Goal: Task Accomplishment & Management: Use online tool/utility

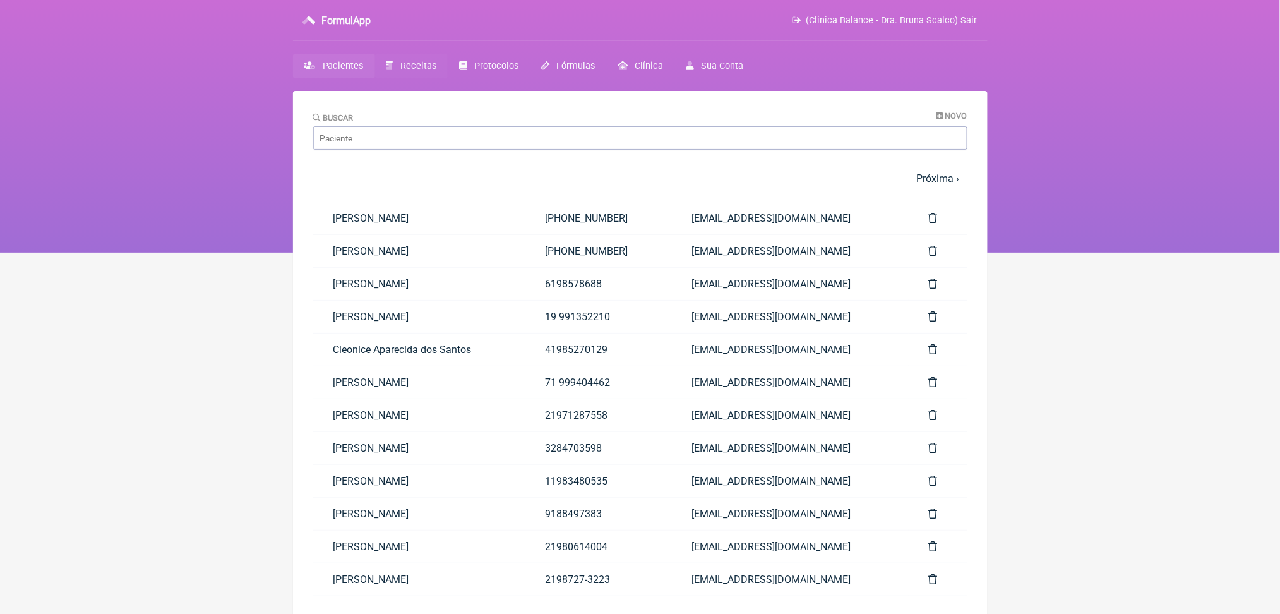
click at [434, 71] on span "Receitas" at bounding box center [418, 66] width 36 height 11
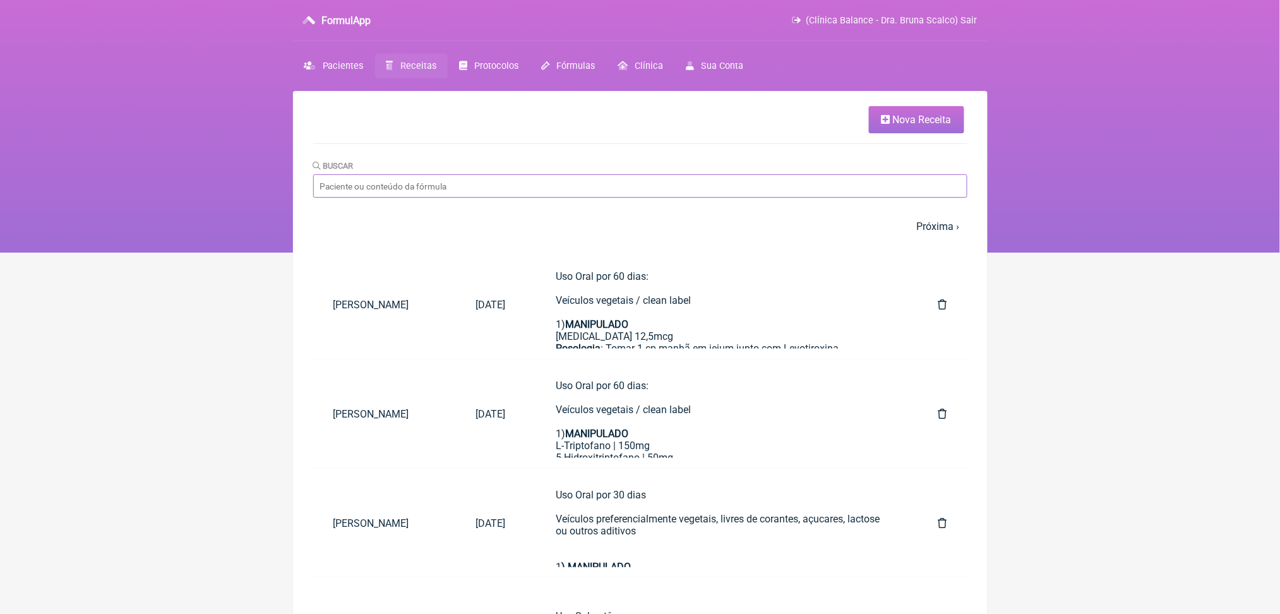
click at [460, 198] on input "Buscar" at bounding box center [640, 185] width 654 height 23
type input "oneida maximo"
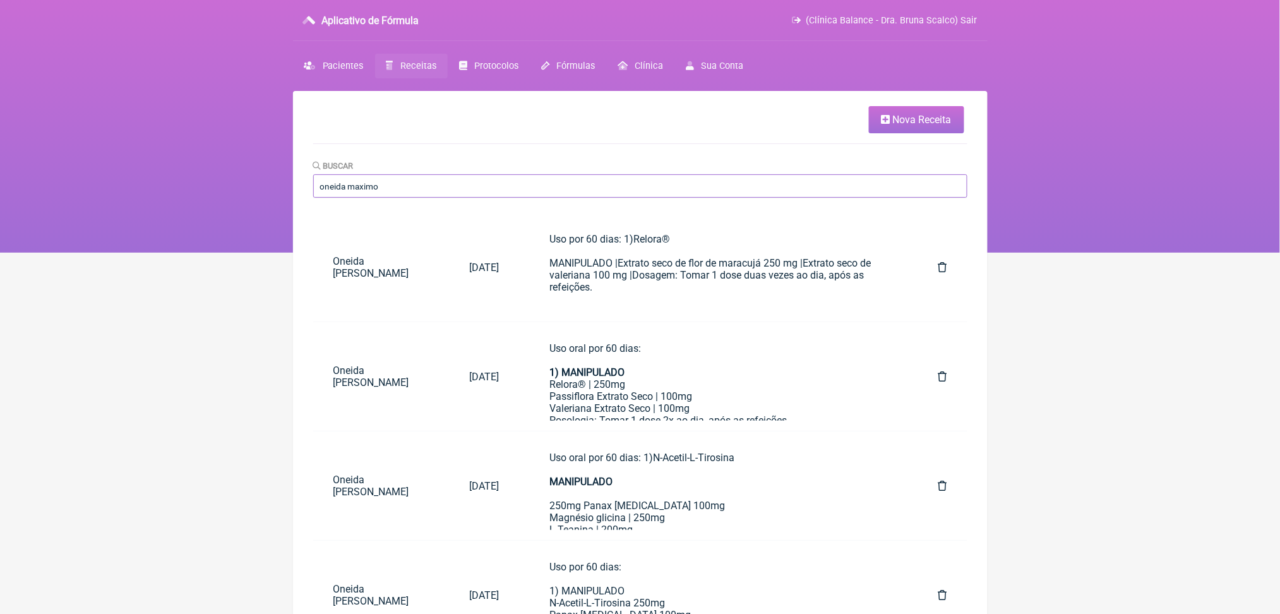
drag, startPoint x: 0, startPoint y: 0, endPoint x: 837, endPoint y: 201, distance: 860.4
click at [837, 198] on input "oneida maximo" at bounding box center [640, 185] width 654 height 23
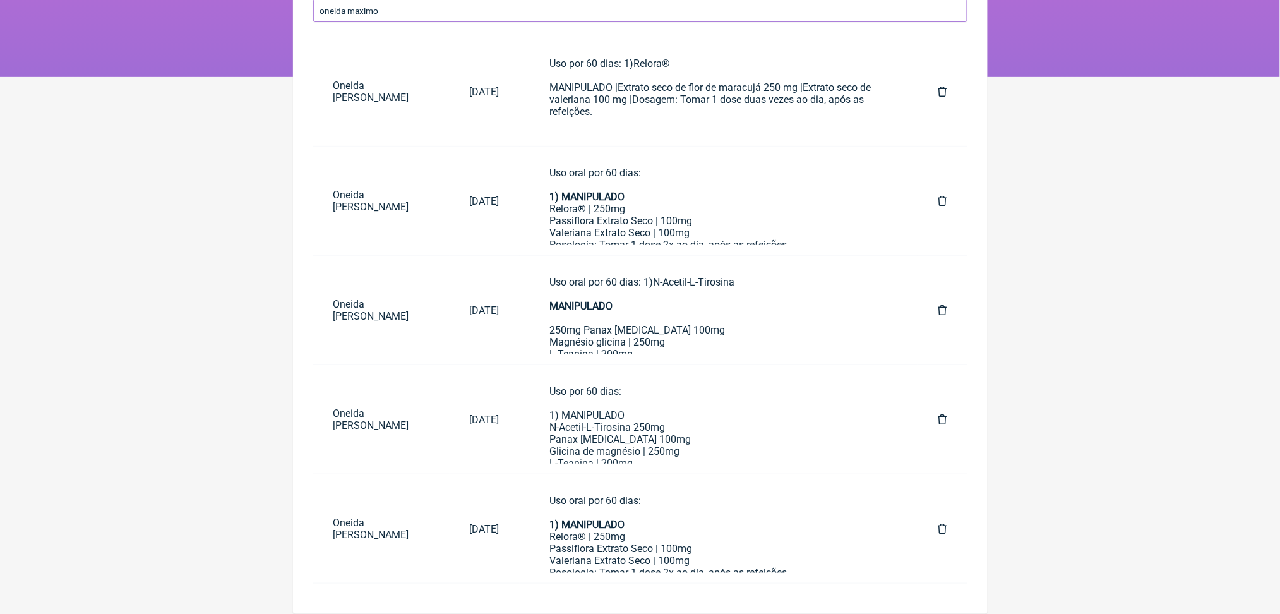
scroll to position [239, 0]
click at [625, 521] on font "1) MANIPULADO" at bounding box center [587, 524] width 75 height 12
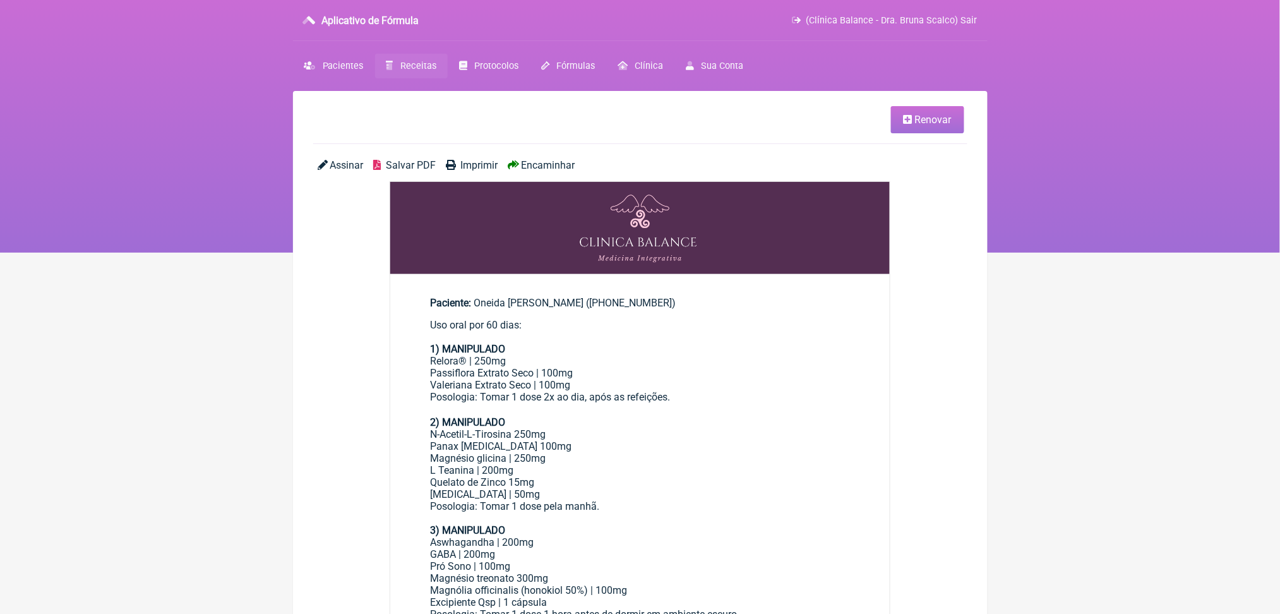
click at [920, 126] on font "Renovar" at bounding box center [933, 120] width 37 height 12
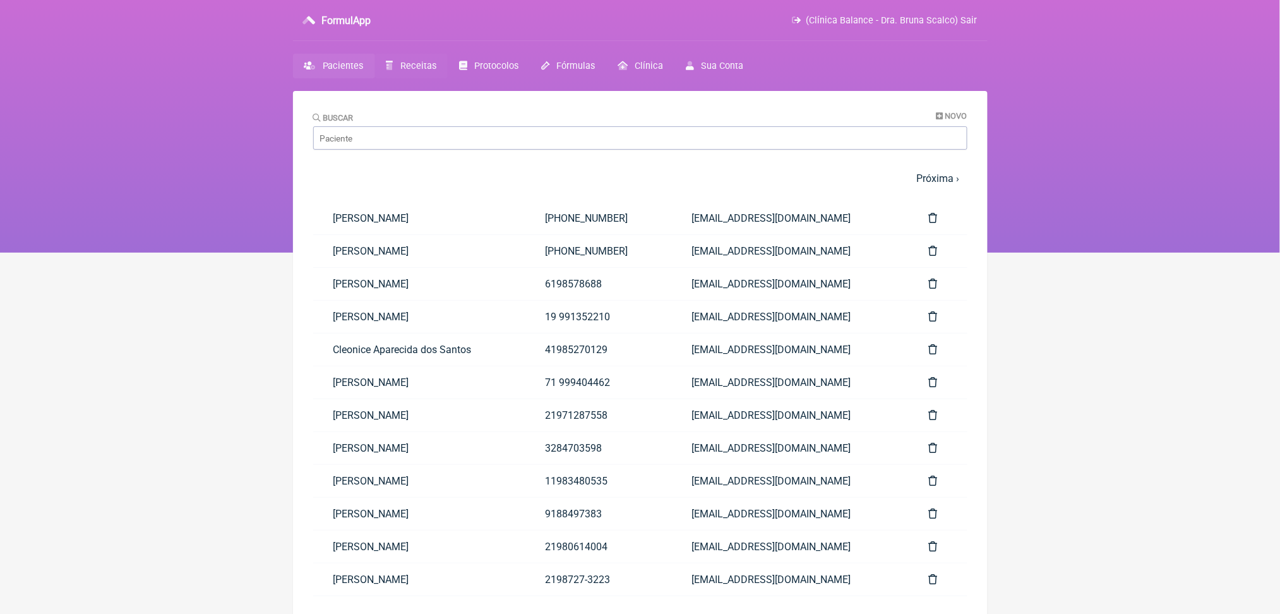
click at [436, 71] on span "Receitas" at bounding box center [418, 66] width 36 height 11
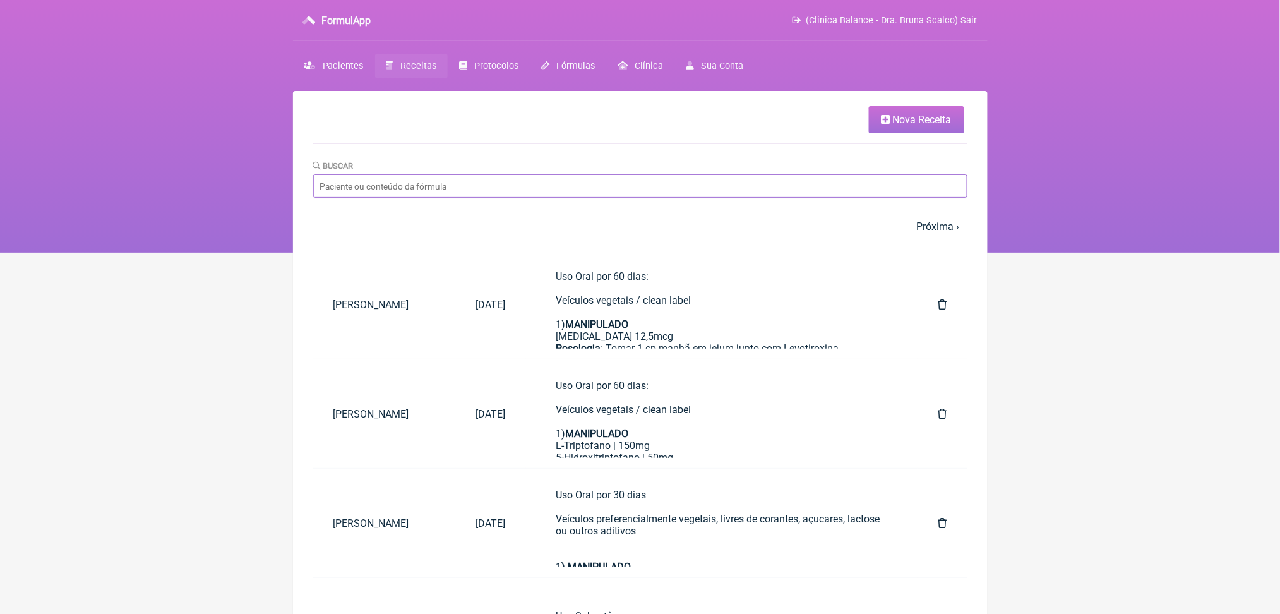
click at [446, 198] on input "Buscar" at bounding box center [640, 185] width 654 height 23
type input "oneida maximo"
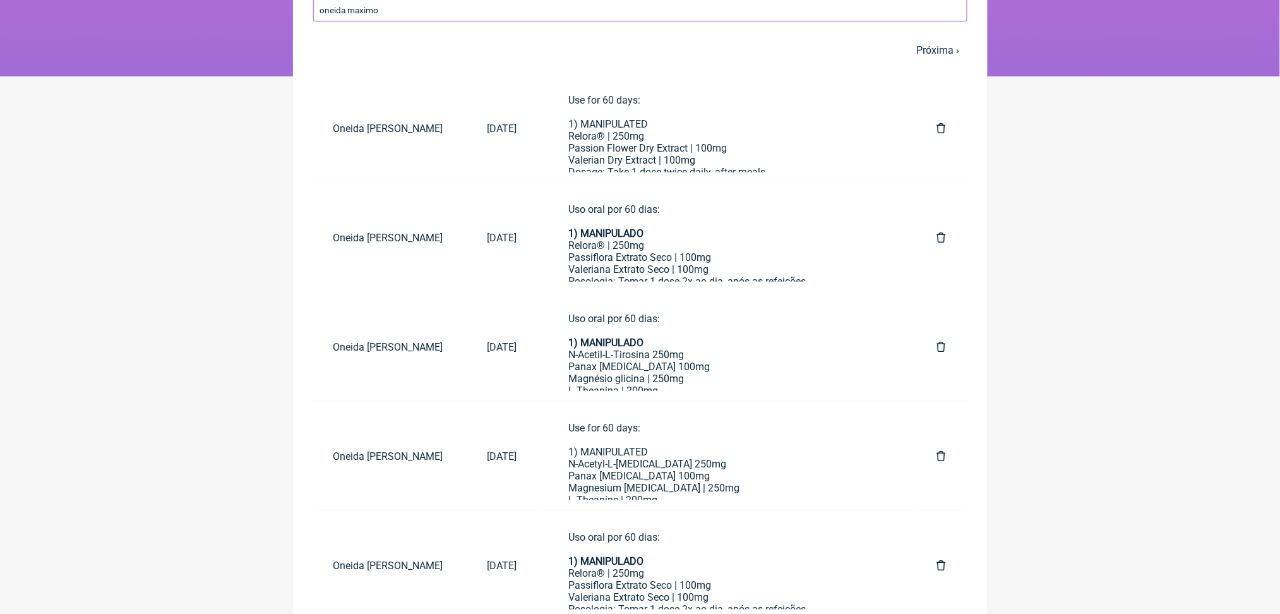
scroll to position [287, 0]
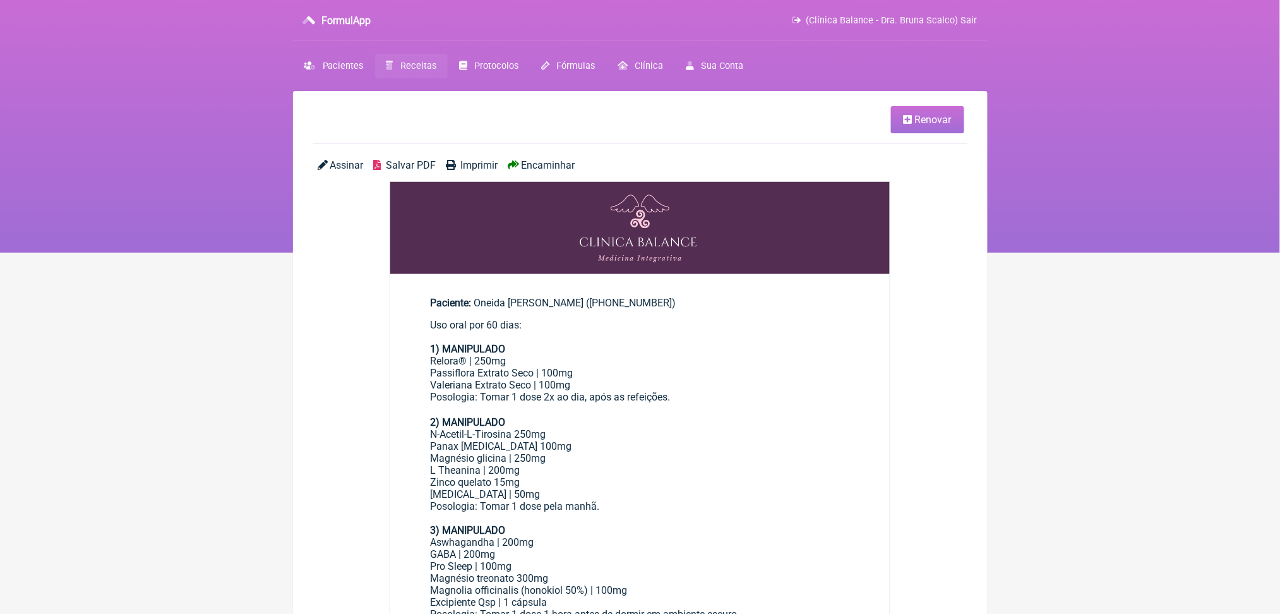
click at [639, 524] on div "Uso oral por 60 dias: 1) MANIPULADO Relora® | 250mg Passiflora Extrato Seco | 1…" at bounding box center [640, 577] width 419 height 517
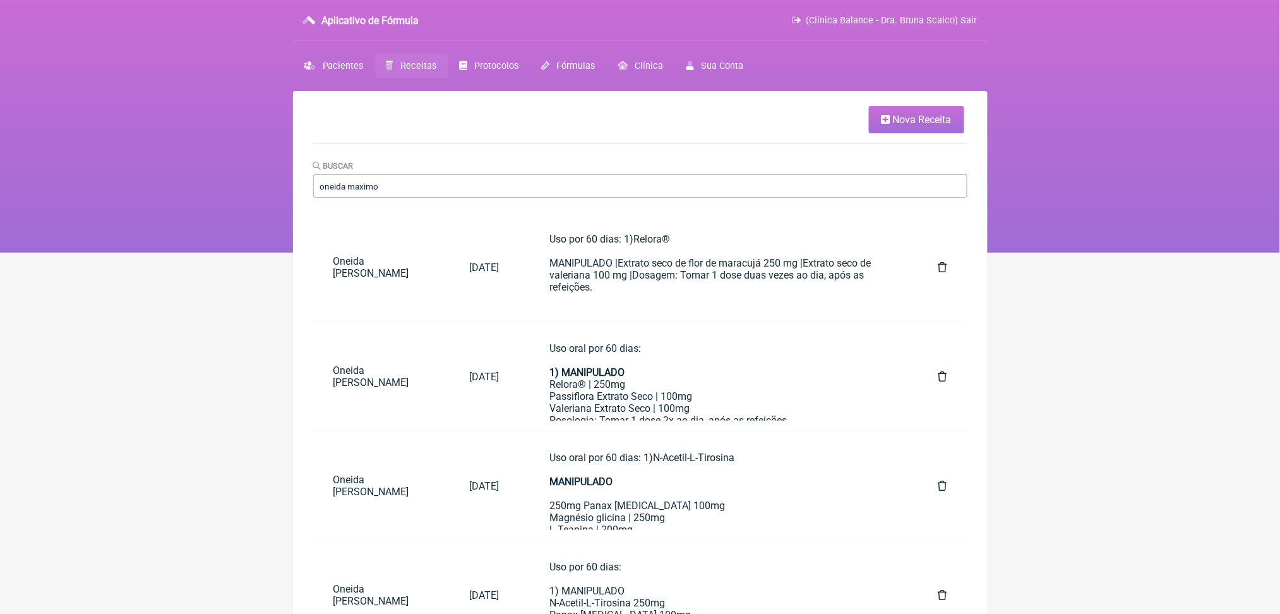
drag, startPoint x: 931, startPoint y: 128, endPoint x: 922, endPoint y: 133, distance: 10.2
click at [922, 126] on font "Nova Receita" at bounding box center [922, 120] width 59 height 12
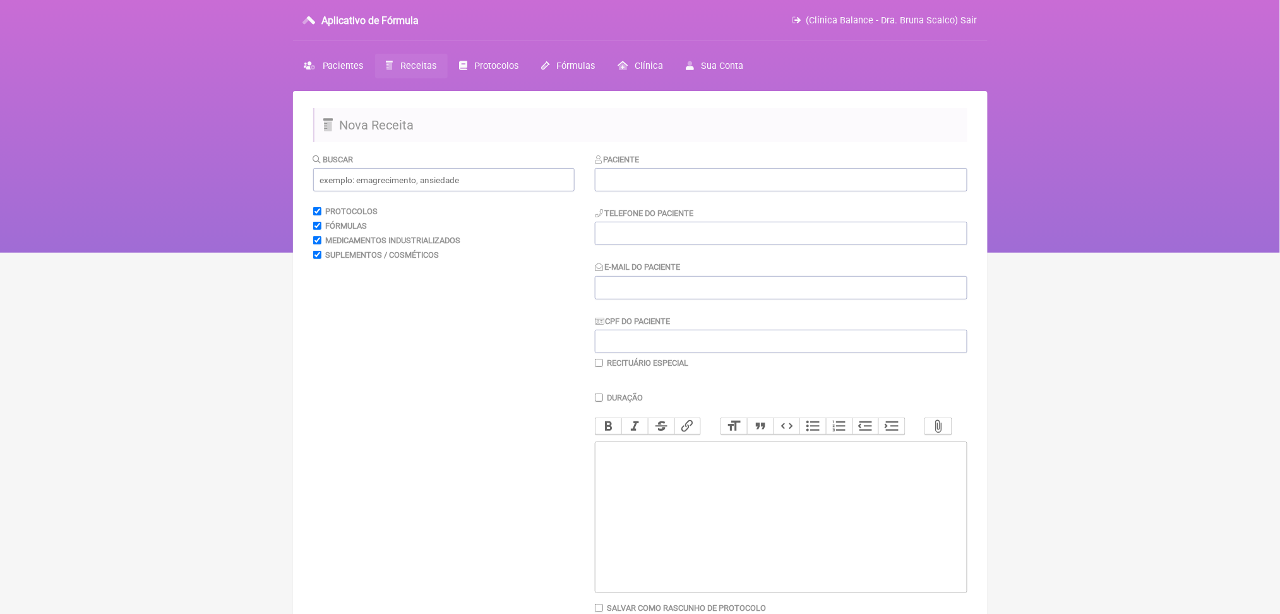
click at [426, 78] on link "Receitas" at bounding box center [411, 66] width 73 height 25
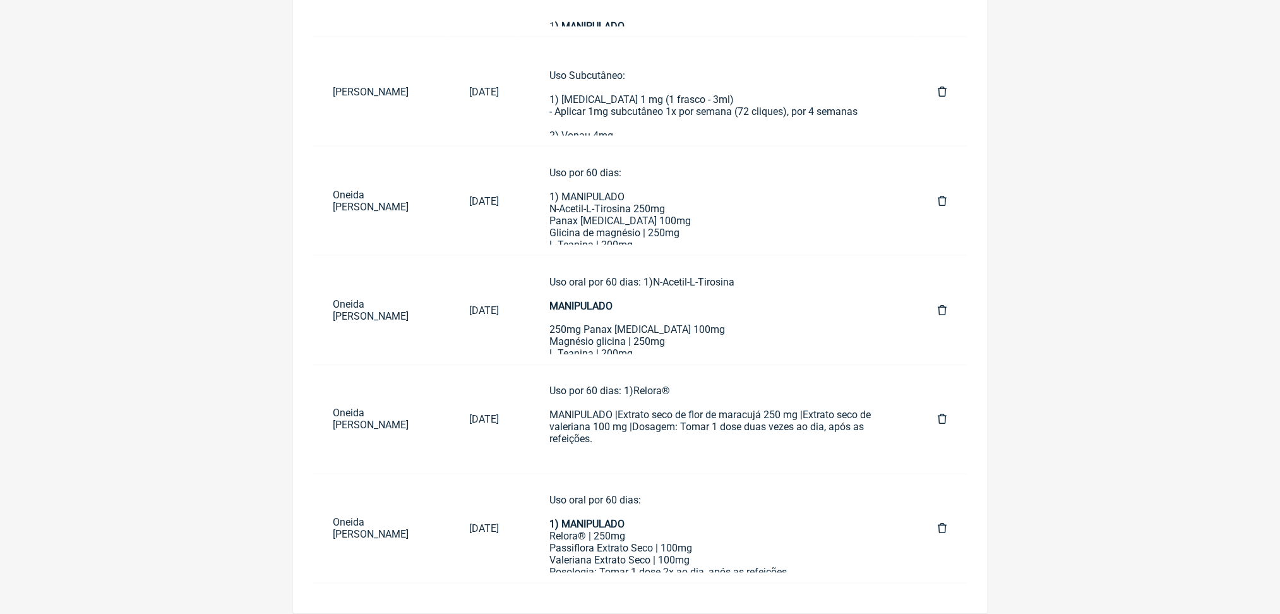
scroll to position [630, 0]
click at [763, 514] on div "Uso oral por 60 dias: 1) MANIPULADO Relora® | 250mg Passiflora Extrato Seco | 1…" at bounding box center [718, 536] width 338 height 85
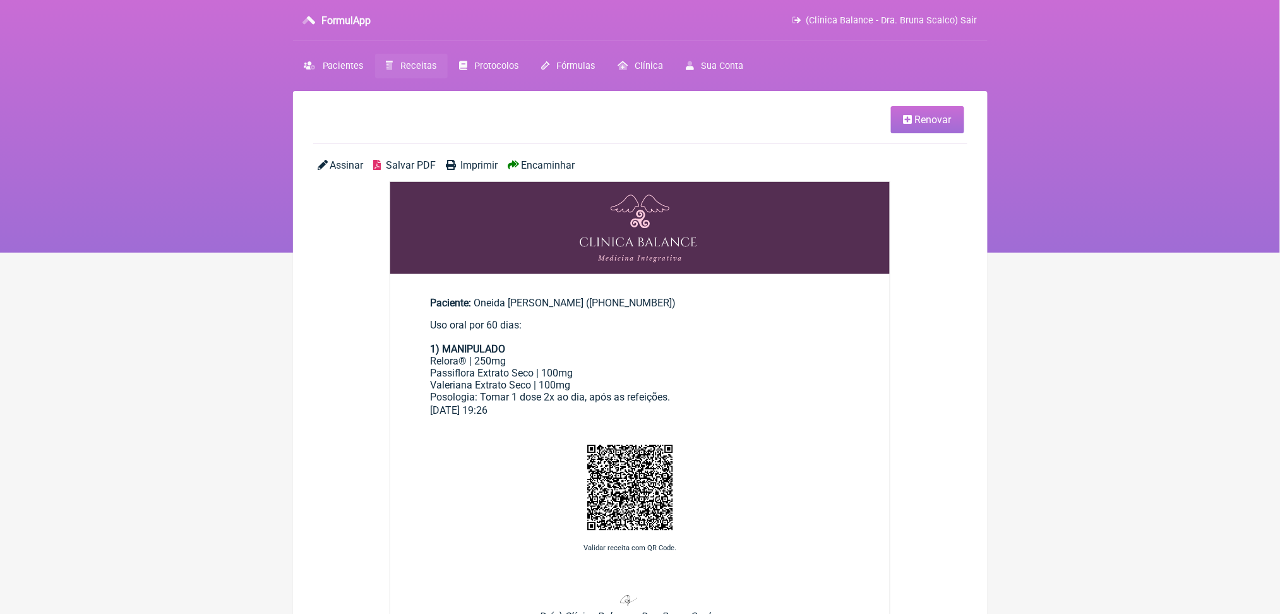
scroll to position [372, 0]
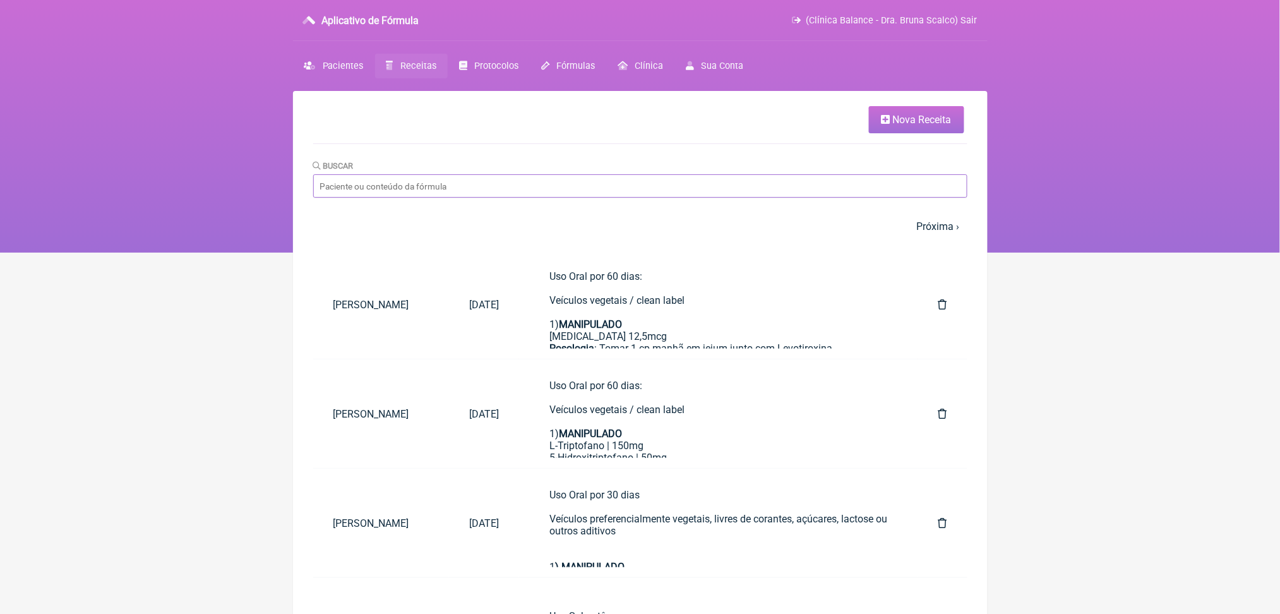
click at [475, 198] on input "Buscar" at bounding box center [640, 185] width 654 height 23
type input "oneida maximo"
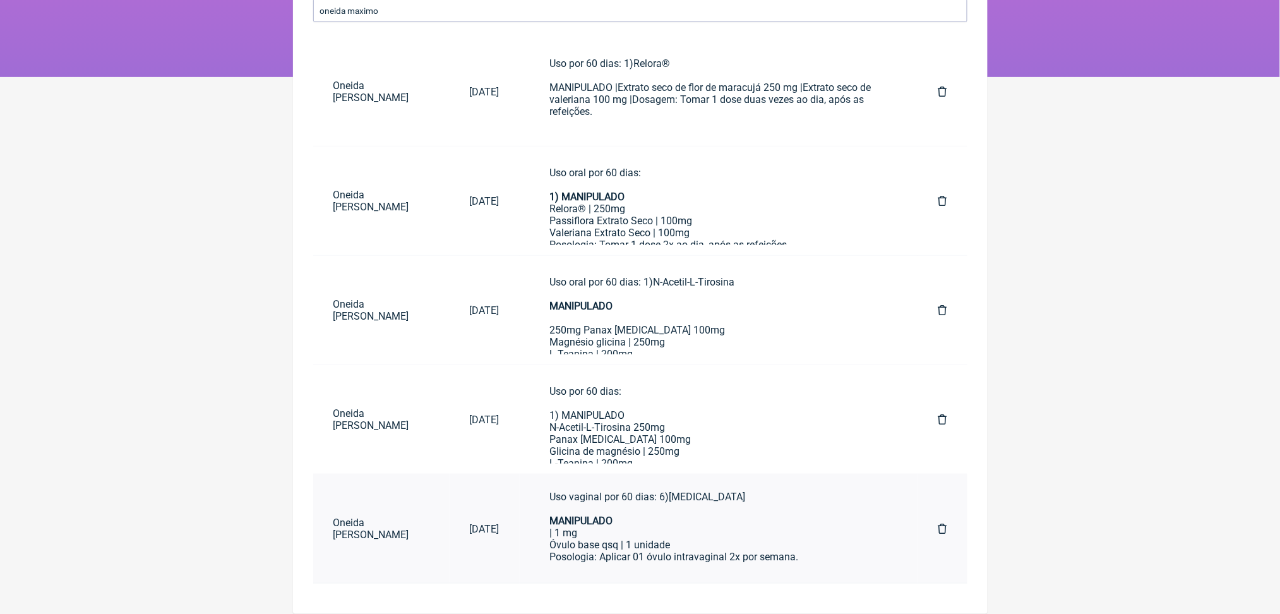
scroll to position [697, 0]
click at [671, 539] on font "Óvulo base qsq | 1 unidade" at bounding box center [610, 545] width 121 height 12
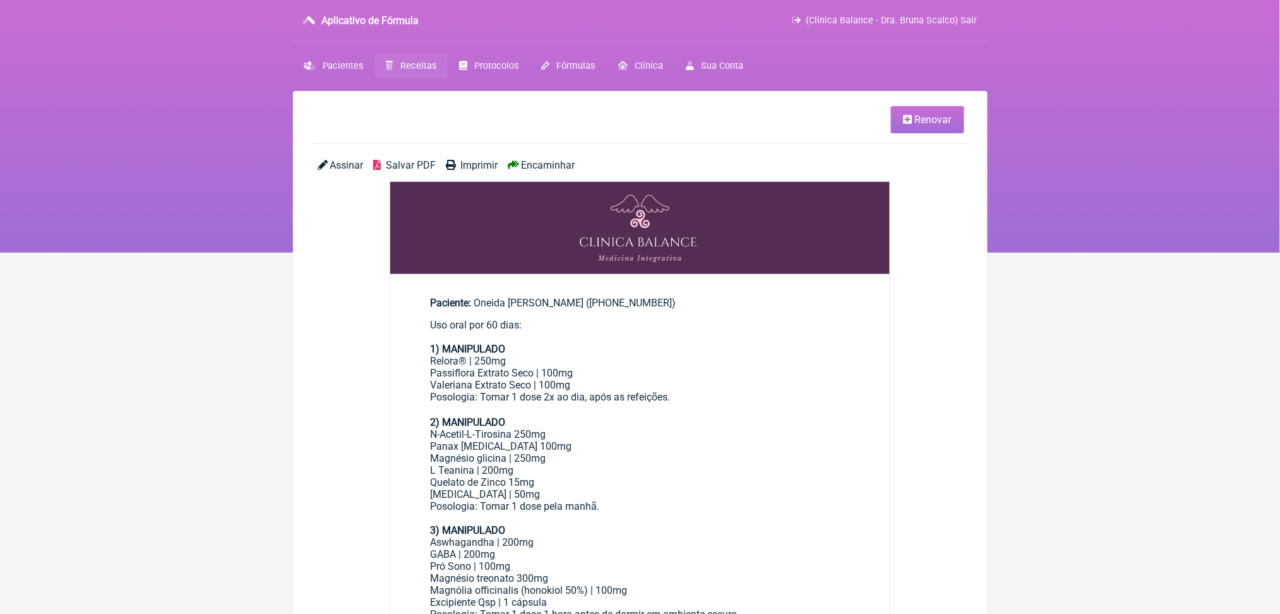
click at [915, 126] on font "Renovar" at bounding box center [933, 120] width 37 height 12
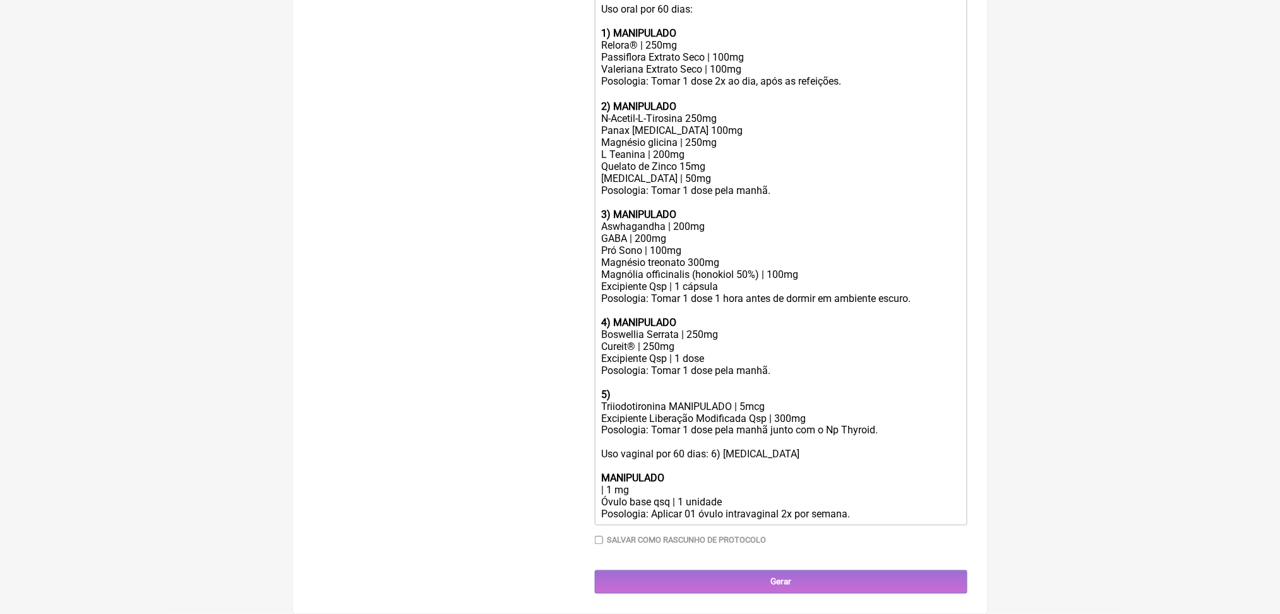
scroll to position [512, 0]
drag, startPoint x: 723, startPoint y: 433, endPoint x: 598, endPoint y: 57, distance: 396.0
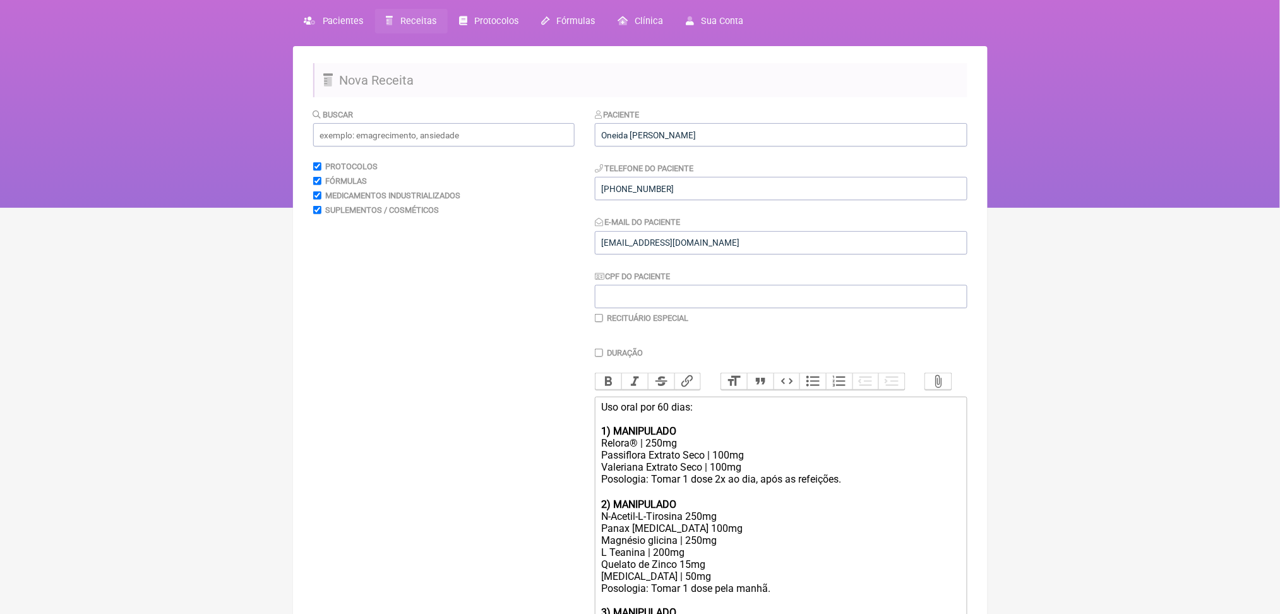
scroll to position [0, 0]
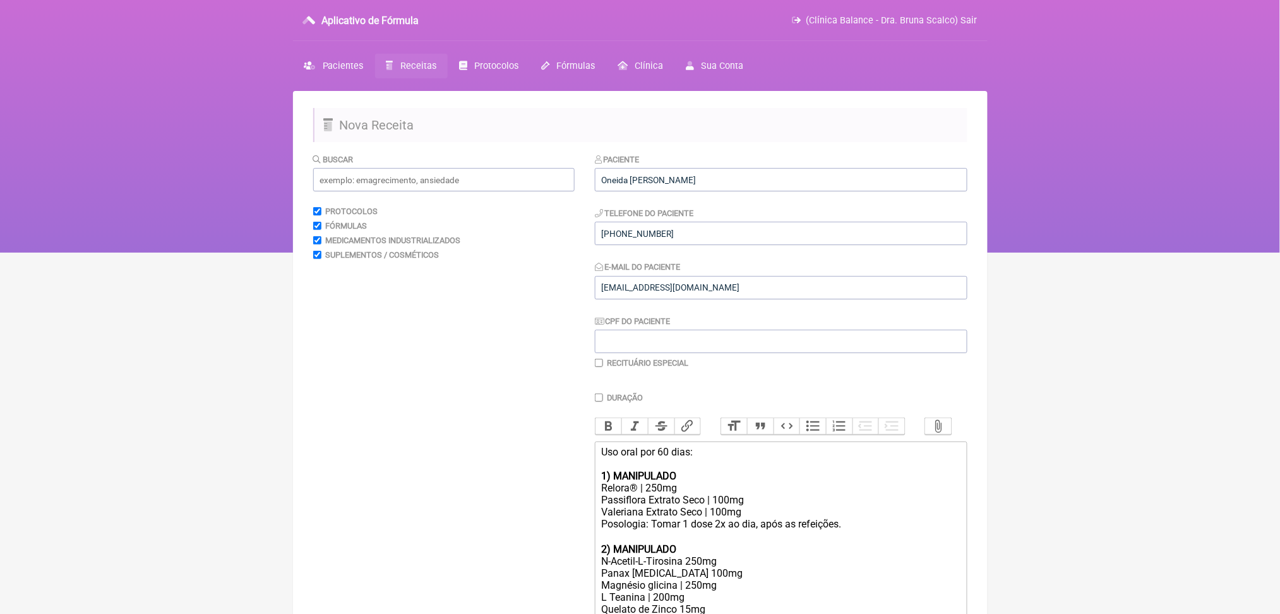
click at [436, 71] on font "Receitas" at bounding box center [418, 66] width 36 height 11
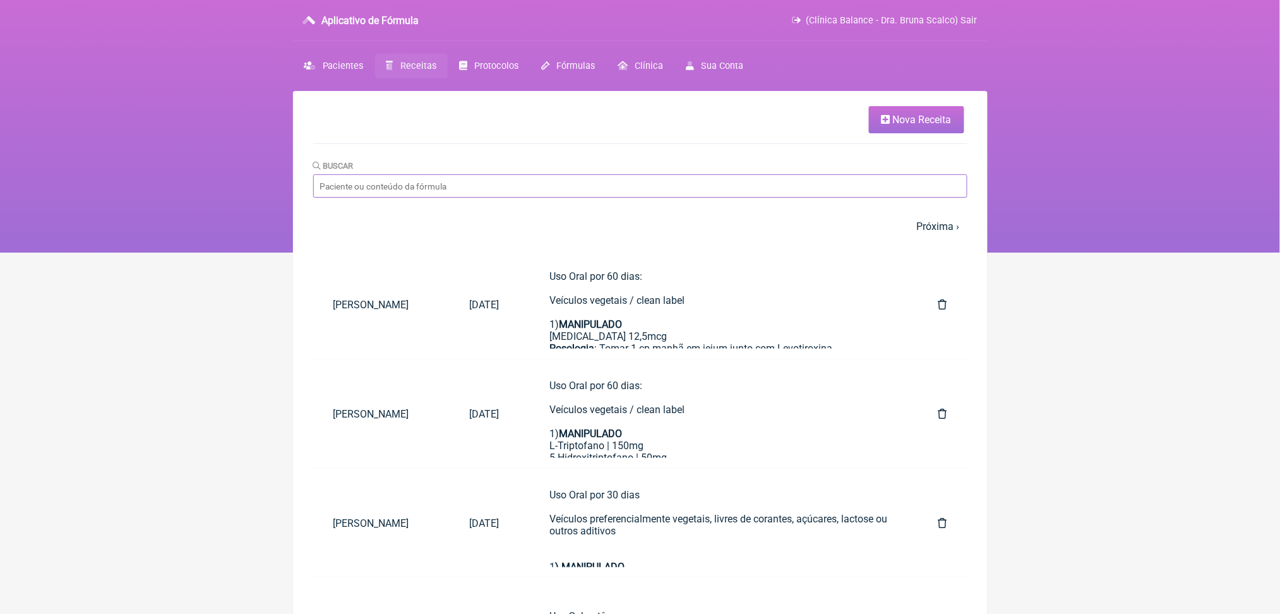
click at [390, 198] on input "Buscar" at bounding box center [640, 185] width 654 height 23
type input "oneida maximo"
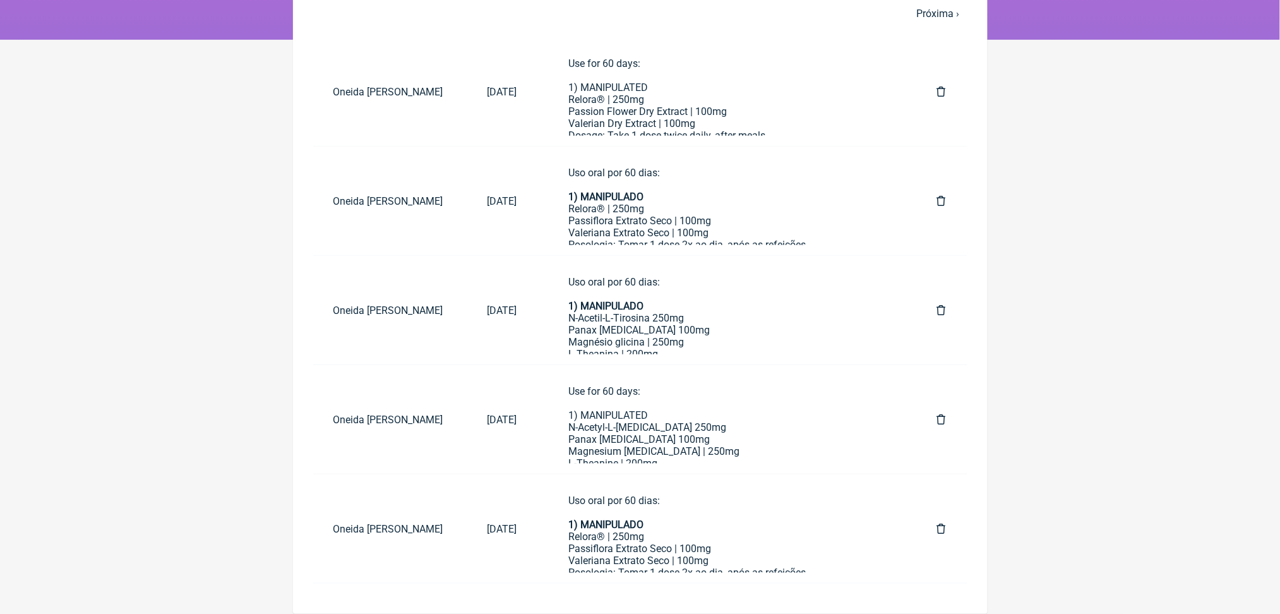
scroll to position [287, 0]
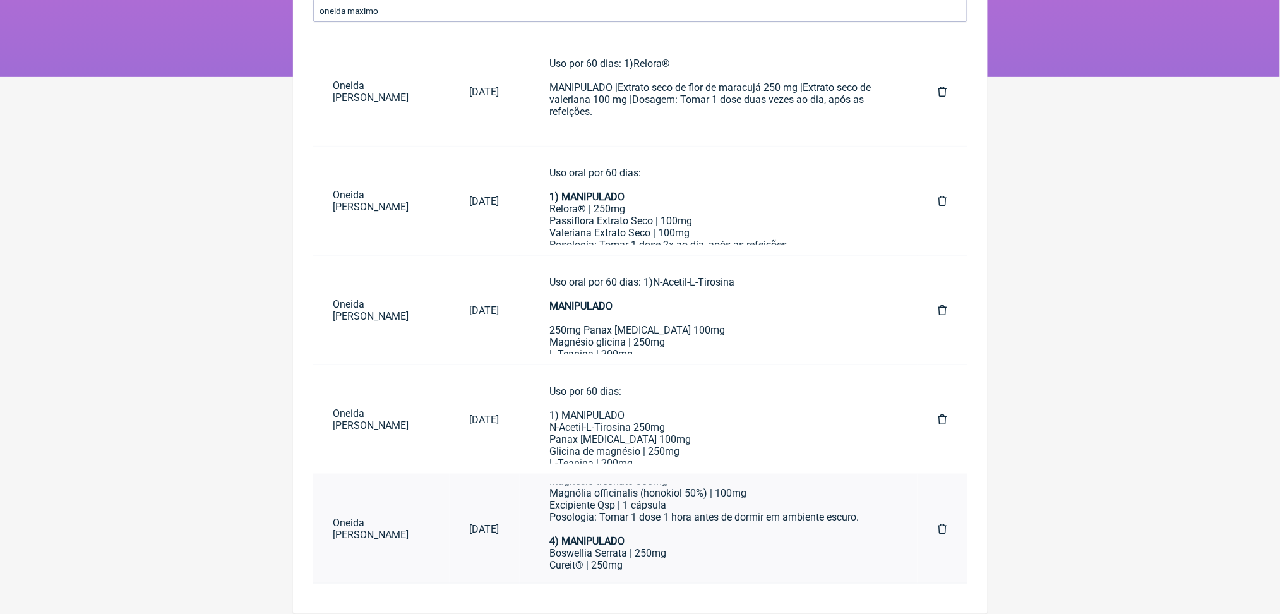
scroll to position [294, 0]
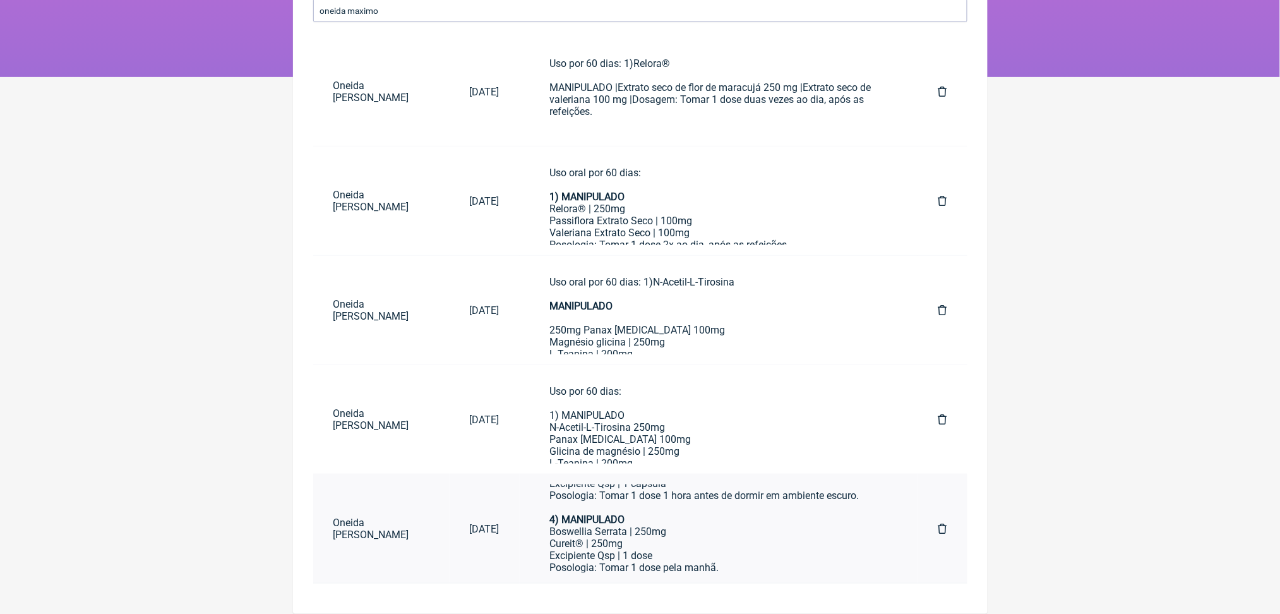
click at [630, 453] on font "Pró Sono | 100mg" at bounding box center [590, 447] width 80 height 12
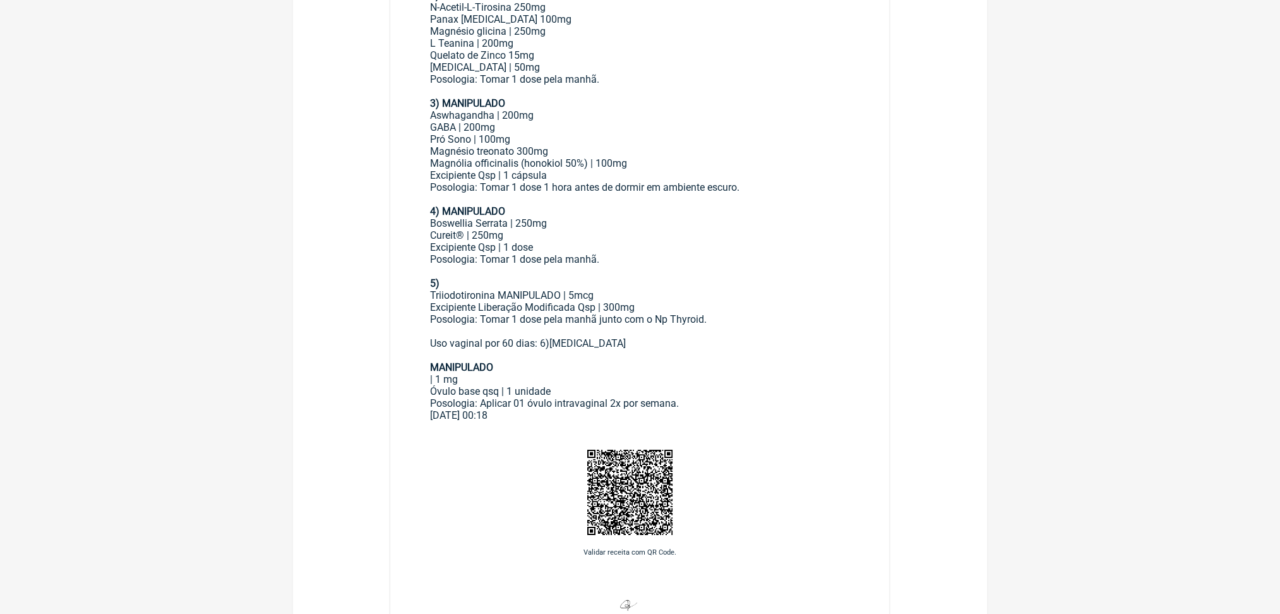
scroll to position [432, 0]
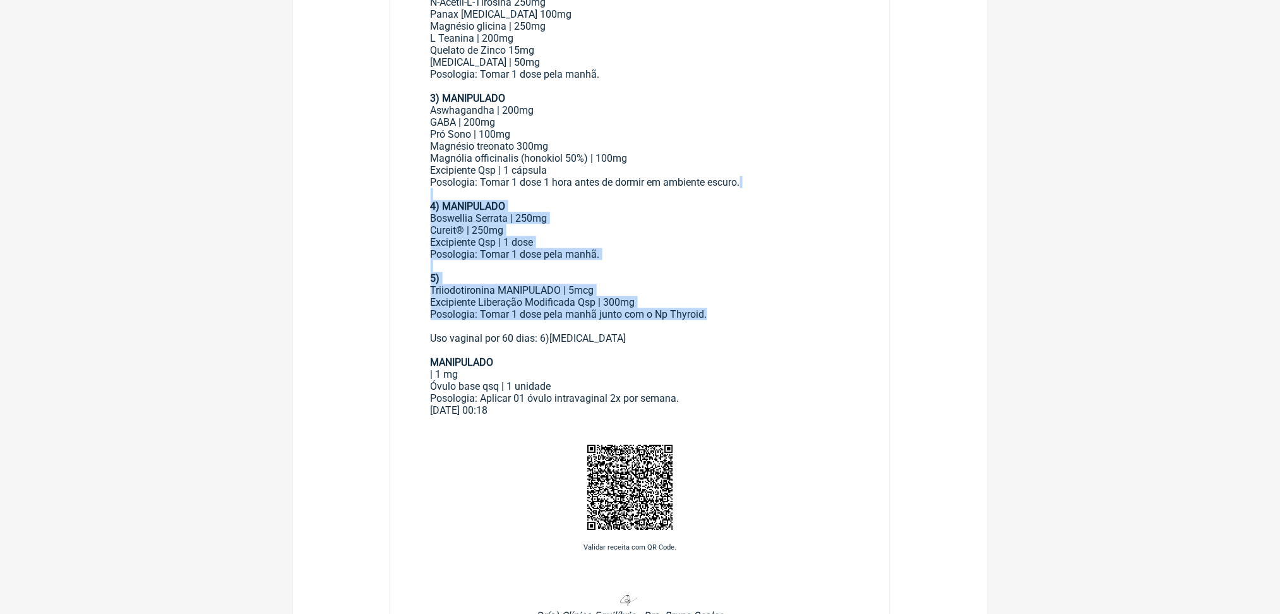
drag, startPoint x: 437, startPoint y: 321, endPoint x: 822, endPoint y: 479, distance: 415.4
click at [822, 426] on main "Paciente: [PERSON_NAME] ([PHONE_NUMBER]) Uso oral por 60 [PERSON_NAME]: 1) MANI…" at bounding box center [640, 136] width 500 height 582
copy div "4) MANIPULADO Boswellia Serrata | 250mg Cureit® | 250mg Excipiente Qsp | 1 dose…"
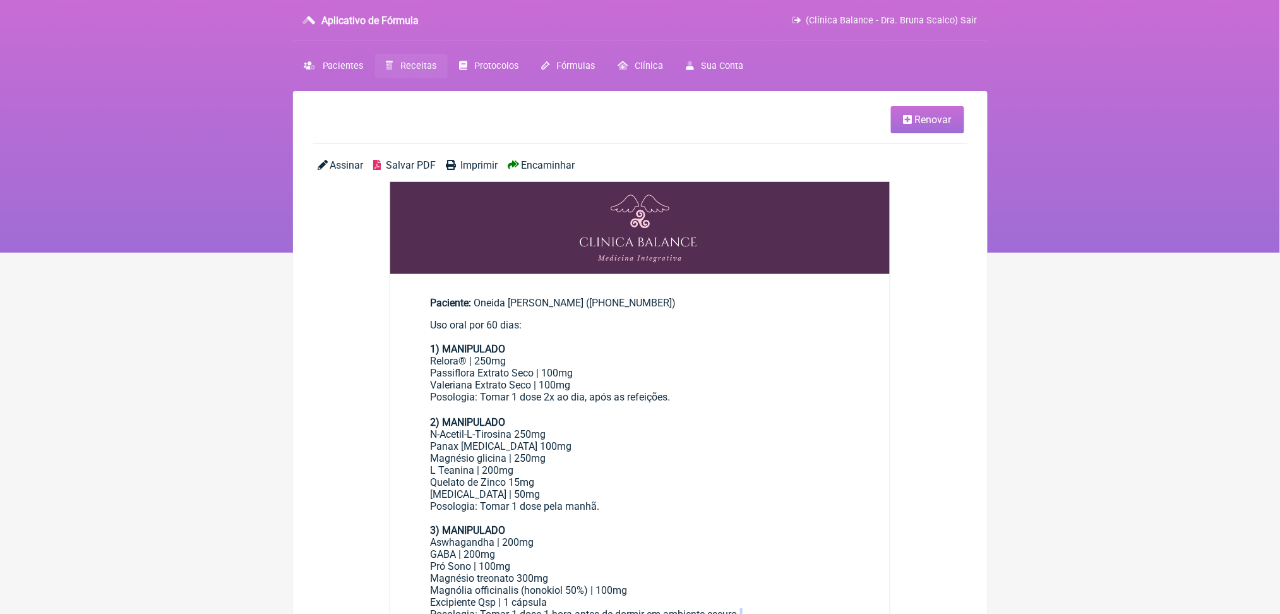
click at [421, 76] on link "Receitas" at bounding box center [411, 66] width 73 height 25
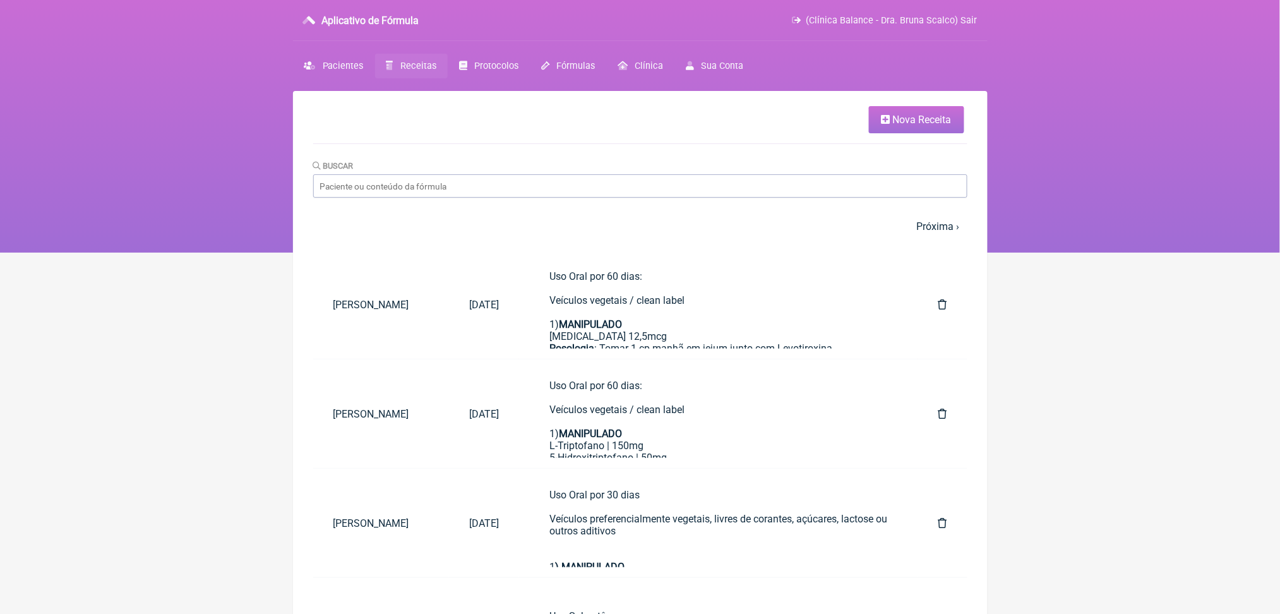
click at [916, 126] on font "Nova Receita" at bounding box center [922, 120] width 59 height 12
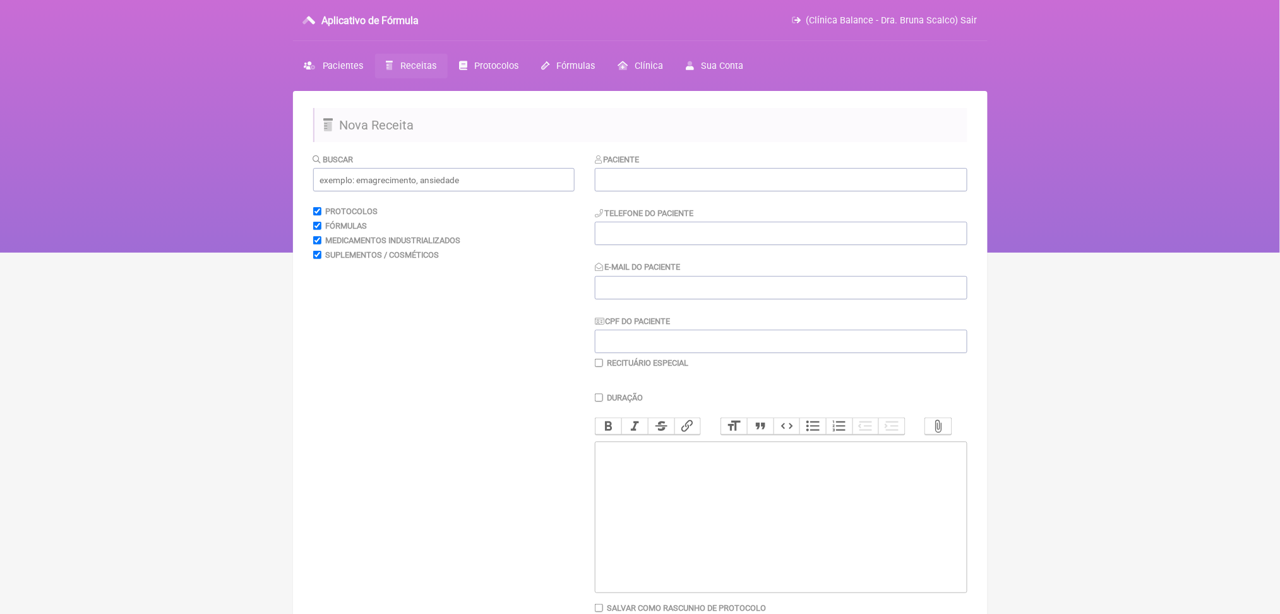
click at [638, 579] on trix-editor at bounding box center [781, 517] width 373 height 152
paste trix-editor "<div><br><strong>4) MANIPULADO<br></strong>Boswellia Serrata | 250mg<br>Cureit®…"
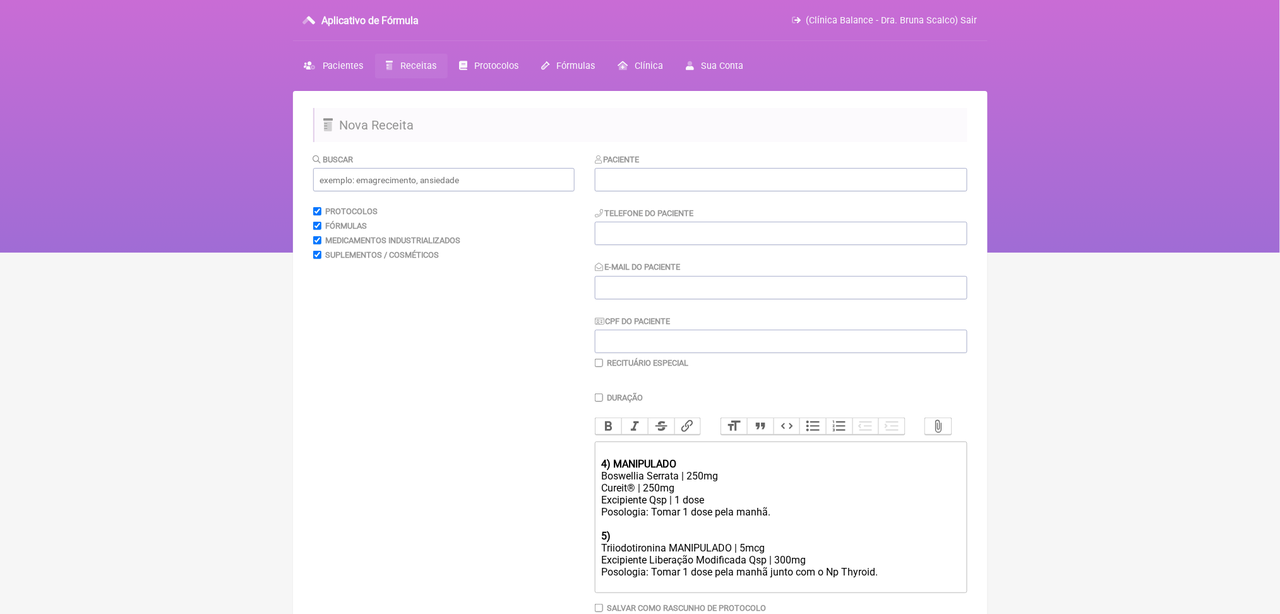
scroll to position [120, 0]
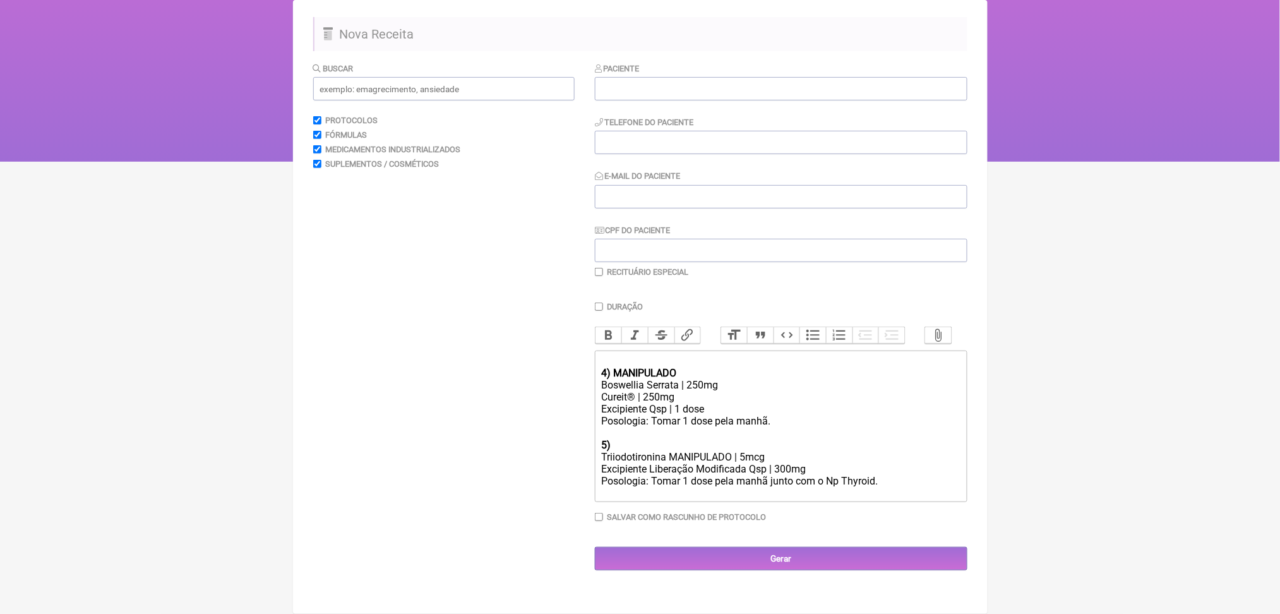
type trix-editor "<div><br><strong>4) MANIPULADO<br></strong>&nbsp; &nbsp; &nbsp; &nbsp; &nbsp; &…"
